Goal: Task Accomplishment & Management: Use online tool/utility

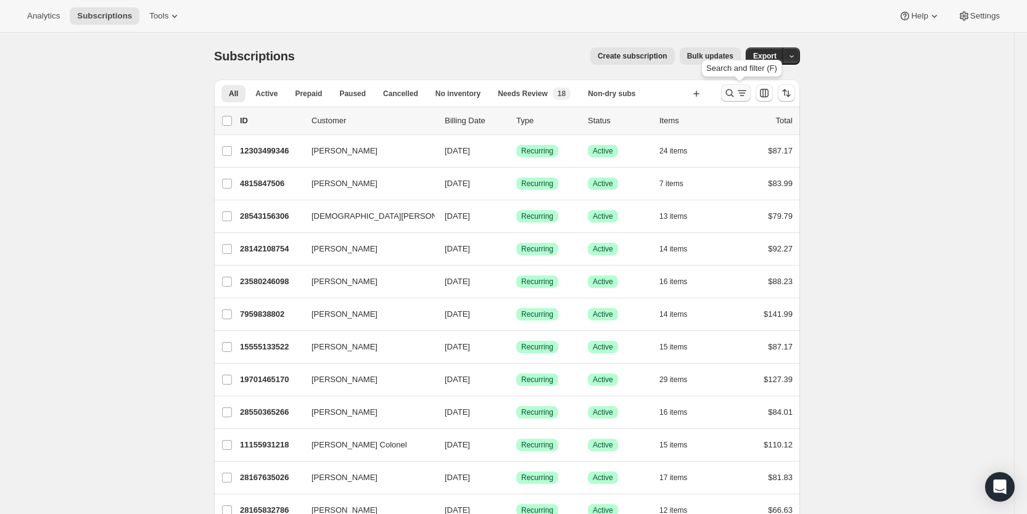
click at [743, 93] on icon "Search and filter results" at bounding box center [742, 93] width 12 height 12
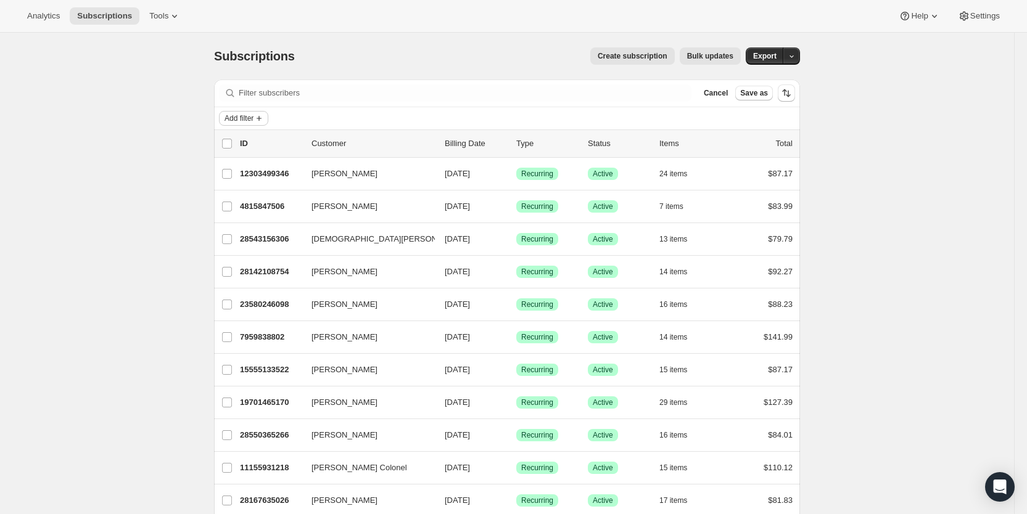
click at [247, 115] on span "Add filter" at bounding box center [238, 118] width 29 height 10
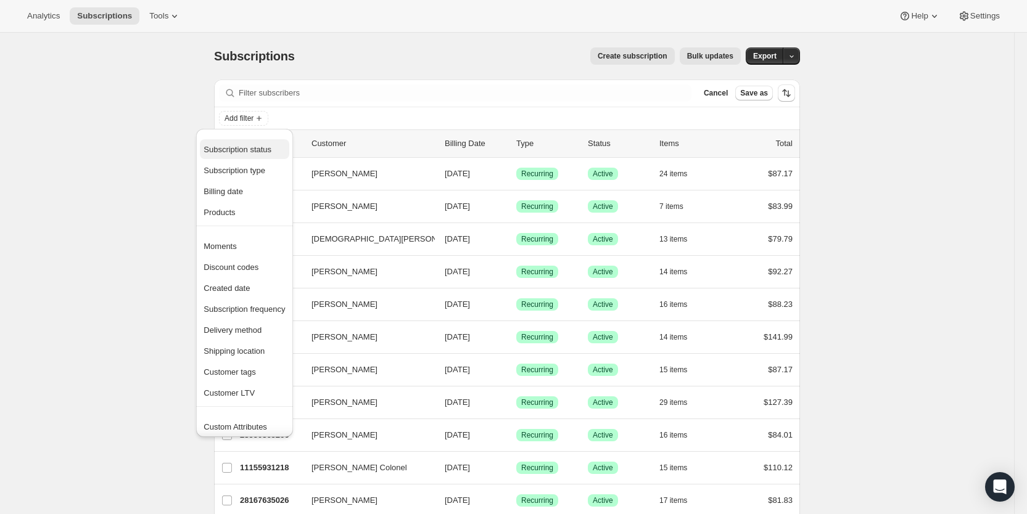
click at [245, 149] on span "Subscription status" at bounding box center [238, 149] width 68 height 9
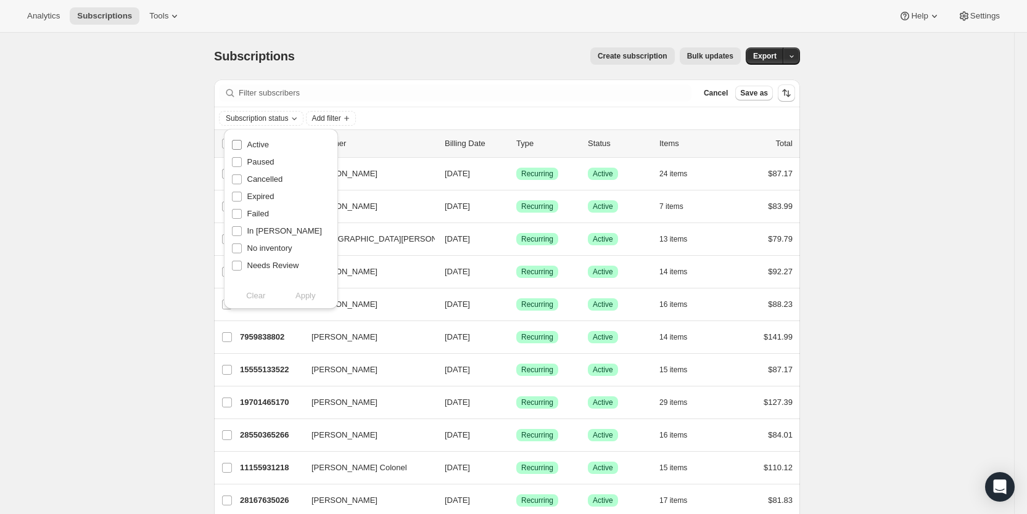
click at [257, 145] on span "Active" at bounding box center [258, 144] width 22 height 9
click at [242, 145] on input "Active" at bounding box center [237, 145] width 10 height 10
checkbox input "true"
click at [309, 297] on span "Apply" at bounding box center [305, 296] width 20 height 12
click at [350, 117] on icon "Add filter" at bounding box center [349, 118] width 10 height 10
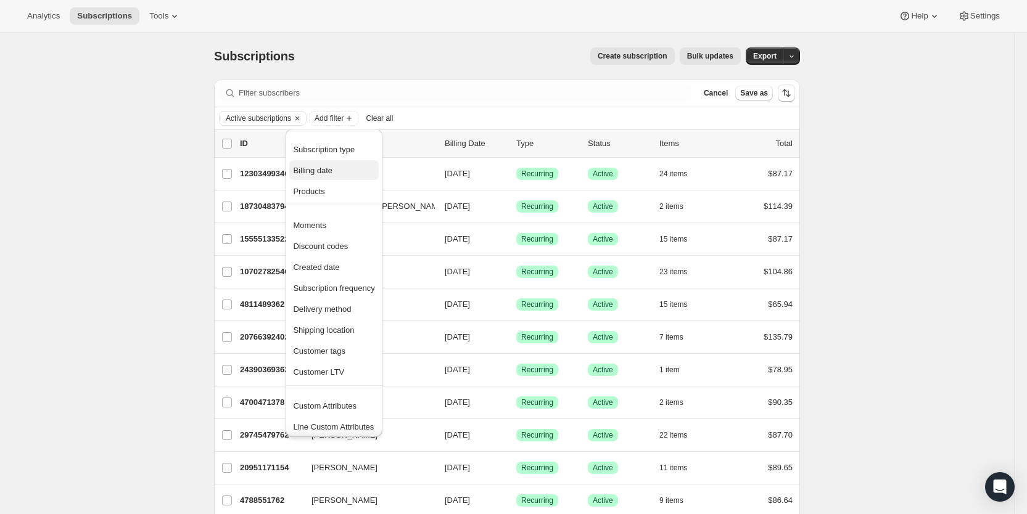
click at [320, 168] on span "Billing date" at bounding box center [312, 170] width 39 height 9
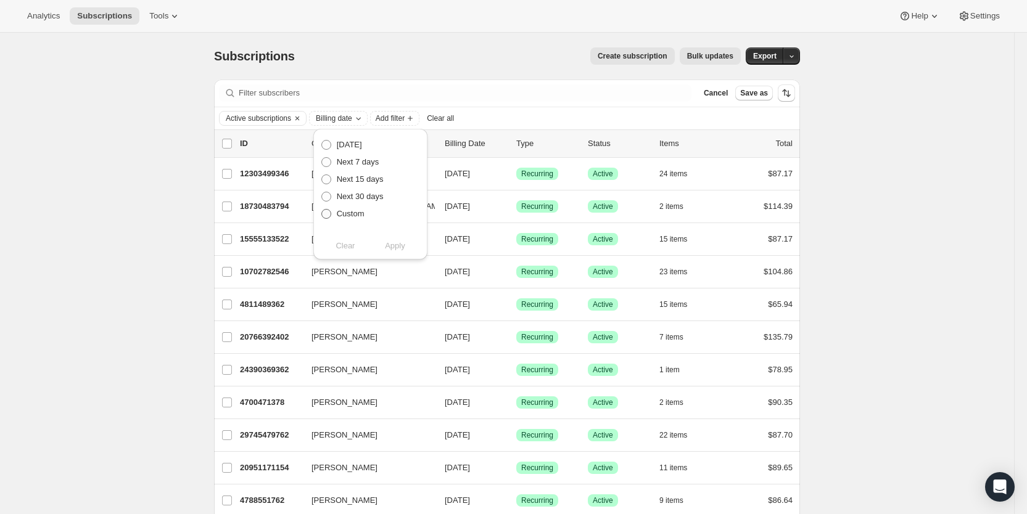
click at [326, 215] on span at bounding box center [326, 214] width 10 height 10
click at [322, 210] on input "Custom" at bounding box center [321, 209] width 1 height 1
radio input "true"
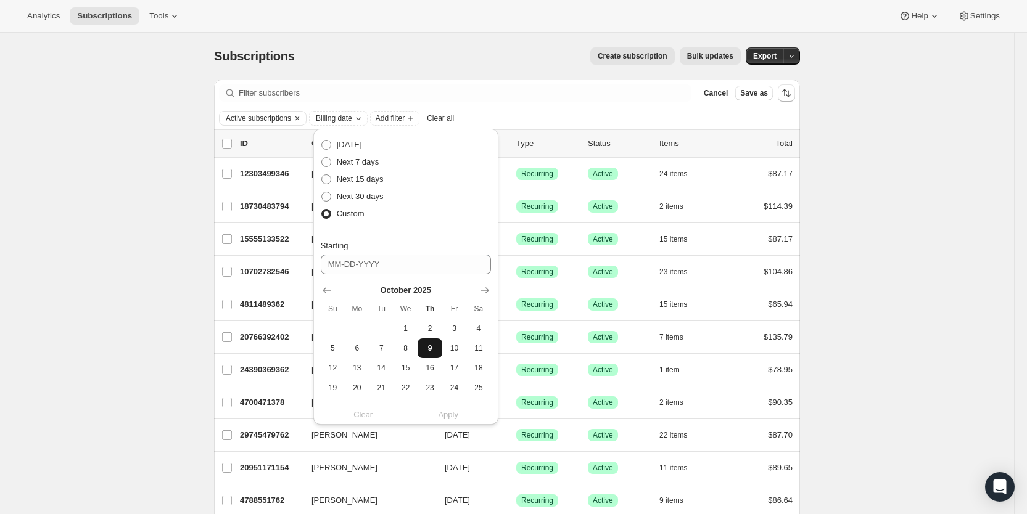
click at [435, 348] on span "9" at bounding box center [429, 349] width 14 height 10
type input "[DATE]"
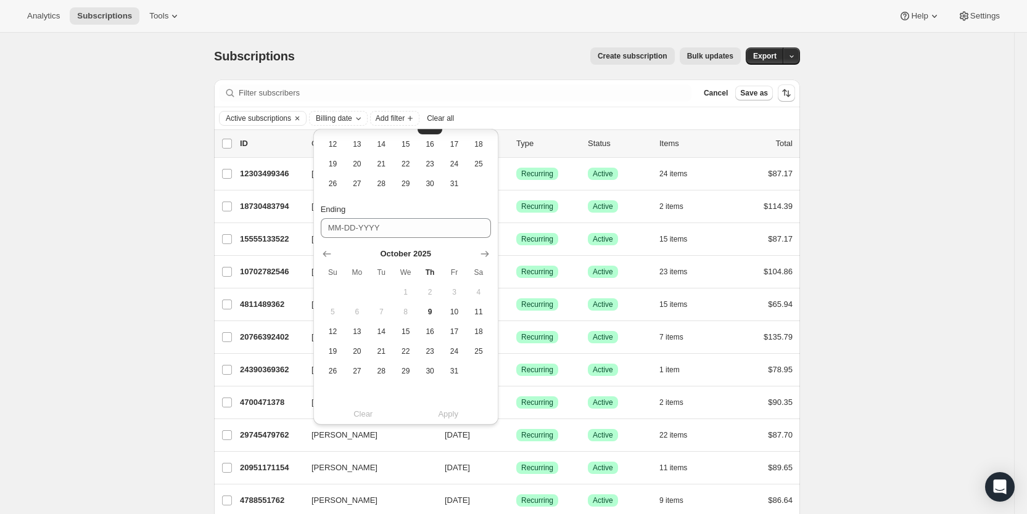
scroll to position [227, 0]
click at [431, 330] on span "16" at bounding box center [429, 329] width 14 height 10
type input "[DATE]"
click at [449, 410] on span "Apply" at bounding box center [448, 411] width 20 height 12
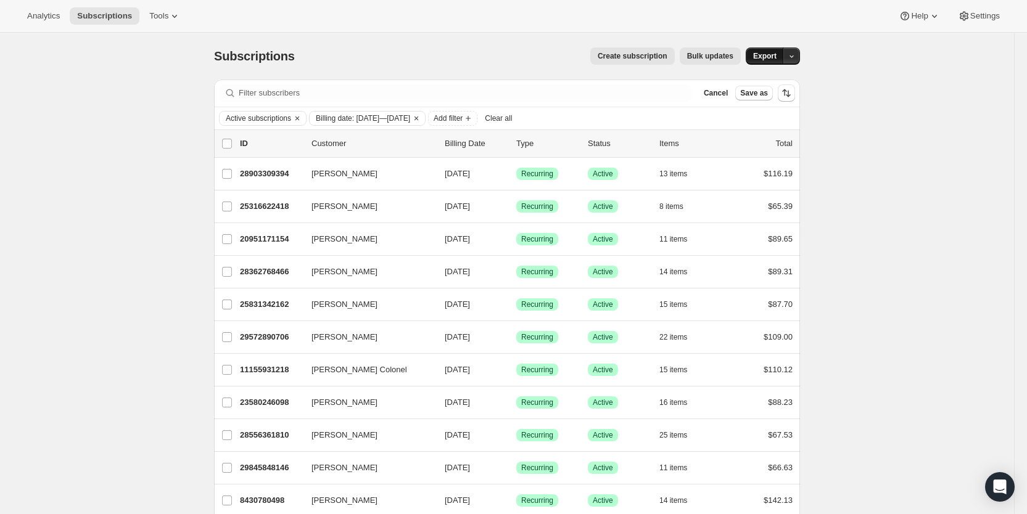
click at [776, 56] on span "Export" at bounding box center [764, 56] width 23 height 10
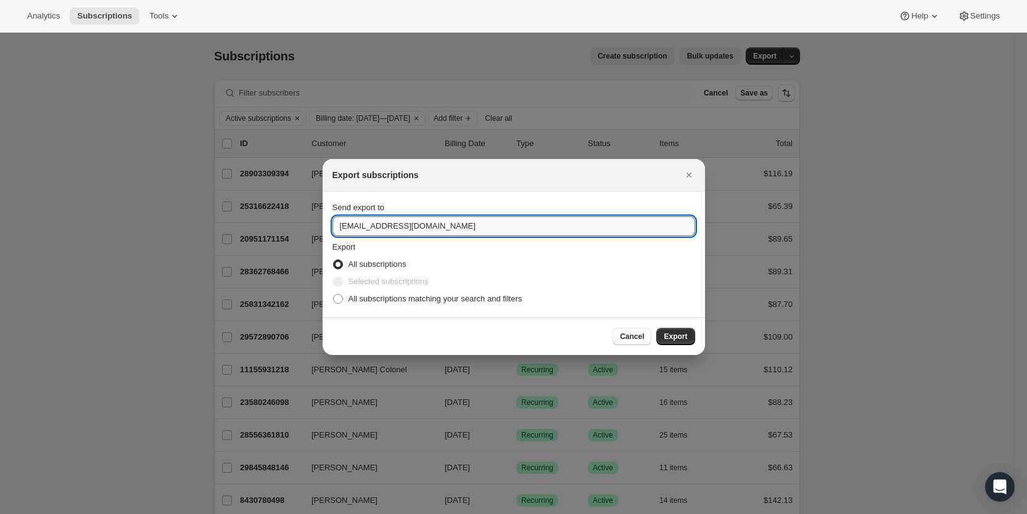
drag, startPoint x: 353, startPoint y: 227, endPoint x: 335, endPoint y: 233, distance: 19.5
click at [335, 233] on input "[EMAIL_ADDRESS][DOMAIN_NAME]" at bounding box center [513, 226] width 363 height 20
type input "[EMAIL_ADDRESS][DOMAIN_NAME]"
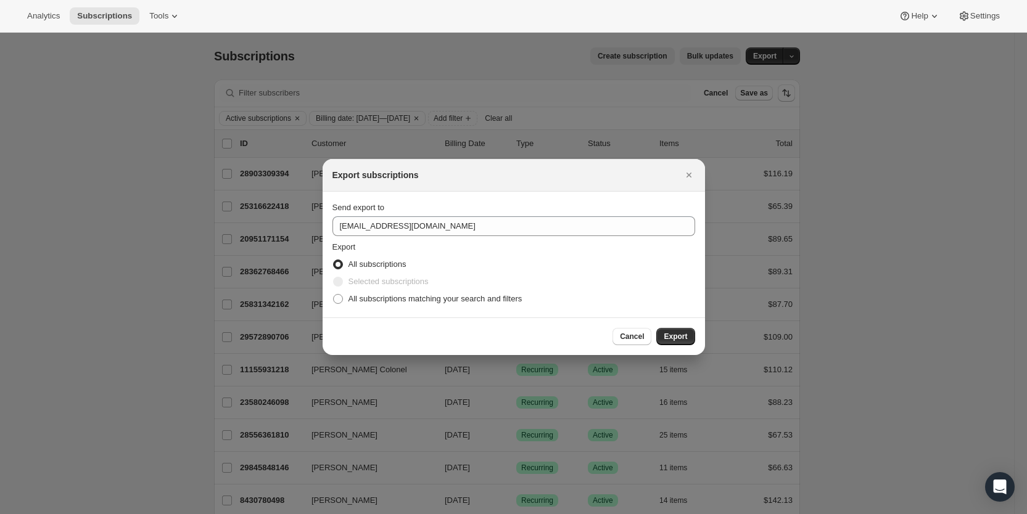
drag, startPoint x: 339, startPoint y: 298, endPoint x: 498, endPoint y: 324, distance: 160.5
click at [340, 298] on span ":rb:" at bounding box center [338, 299] width 10 height 10
click at [334, 295] on input "All subscriptions matching your search and filters" at bounding box center [333, 294] width 1 height 1
radio input "true"
click at [672, 340] on span "Export" at bounding box center [675, 337] width 23 height 10
